Goal: Task Accomplishment & Management: Use online tool/utility

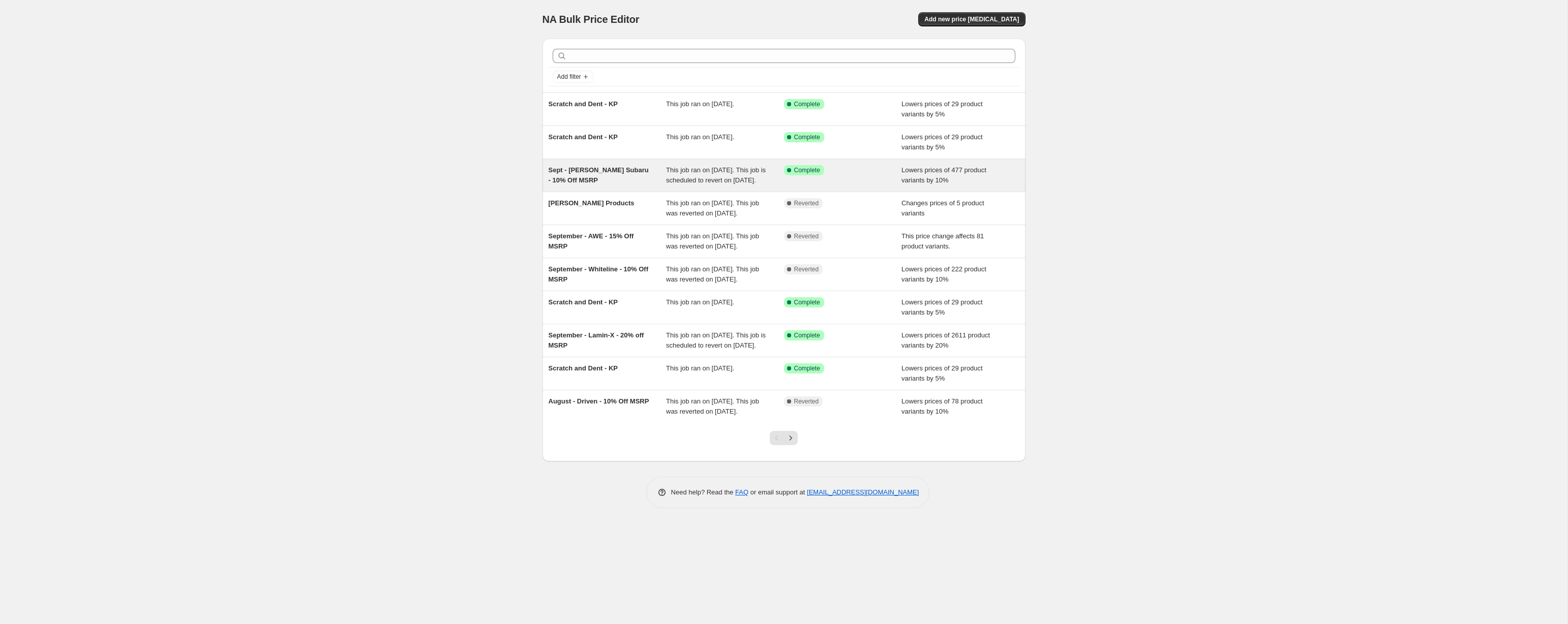
click at [711, 175] on div "This job ran on [DATE]. This job is scheduled to revert on [DATE]." at bounding box center [725, 175] width 118 height 20
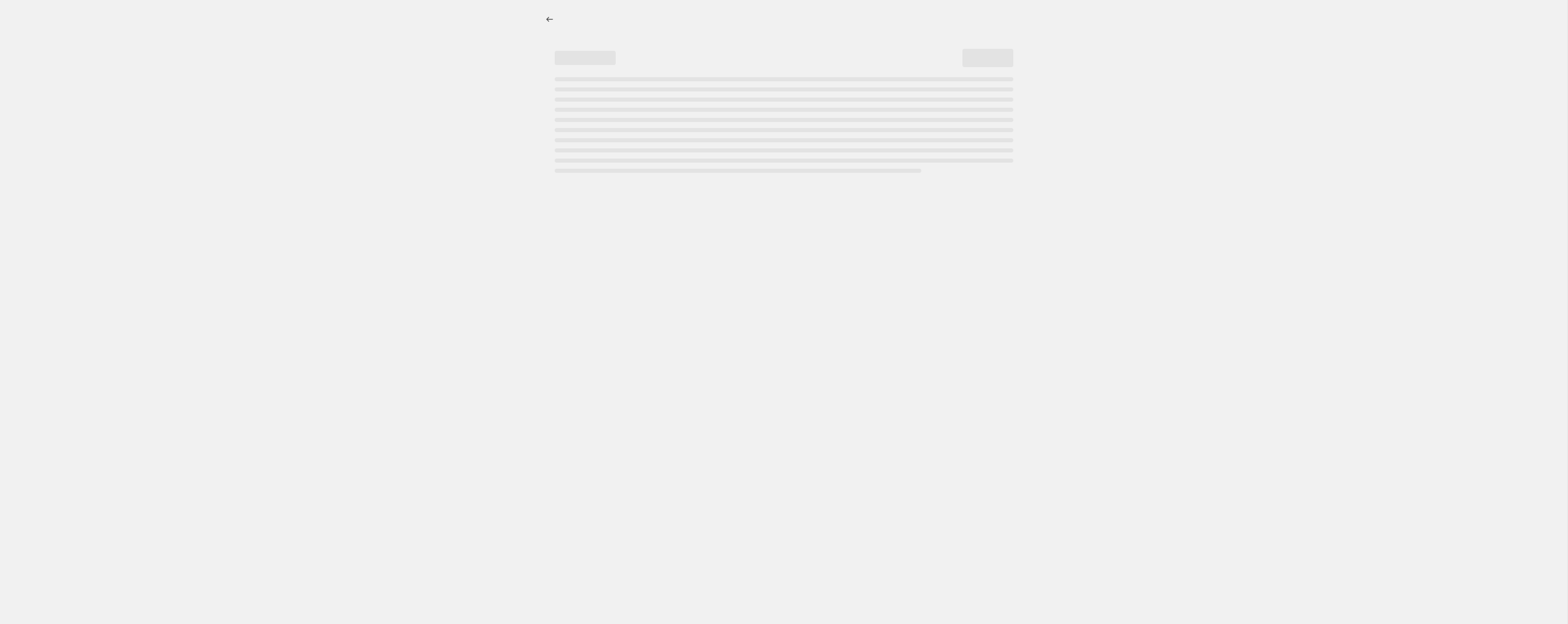
select select "percentage"
select select "no_change"
select select "vendor"
select select "tag"
